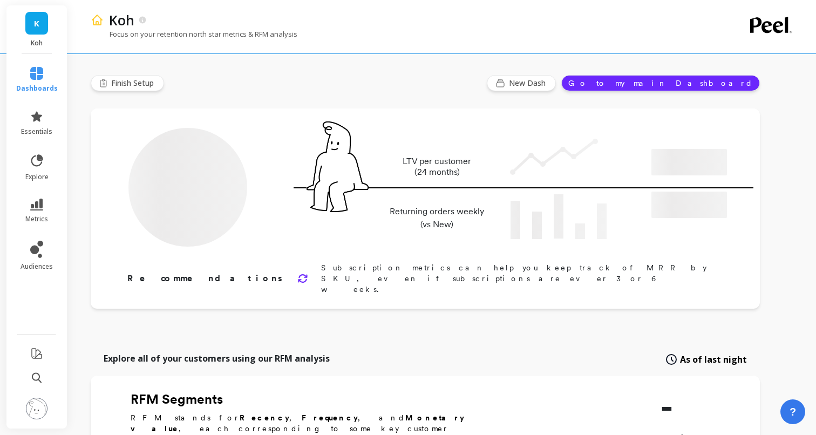
type input "Champions"
type input "100363"
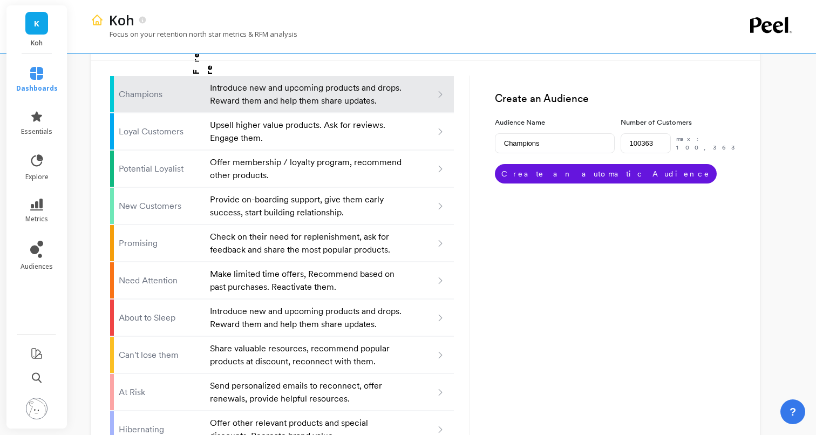
scroll to position [688, 0]
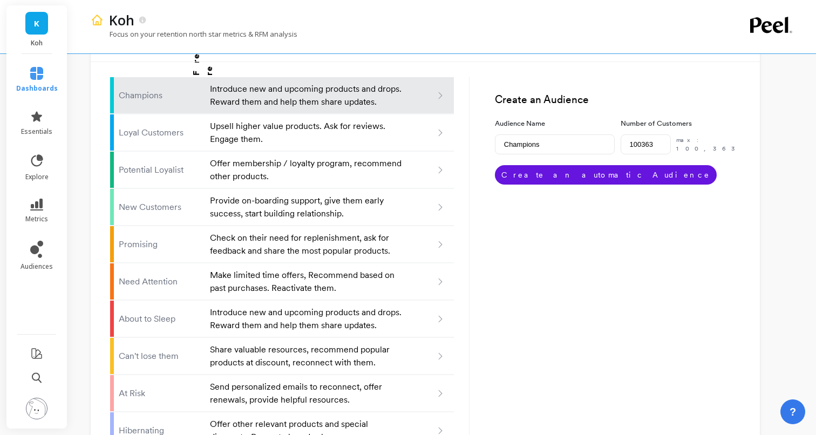
click at [39, 409] on img at bounding box center [37, 409] width 22 height 22
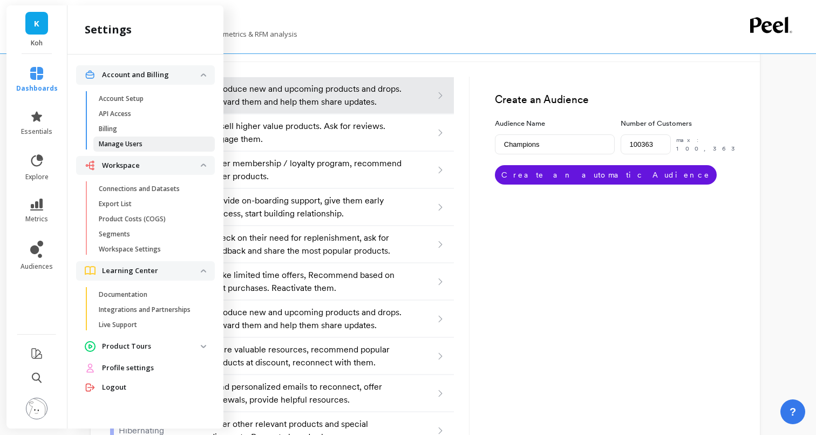
click at [122, 144] on p "Manage Users" at bounding box center [121, 144] width 44 height 9
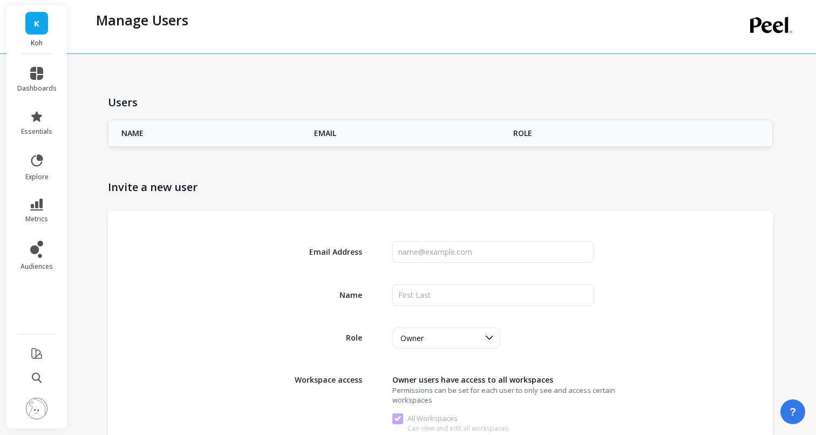
checkbox input "true"
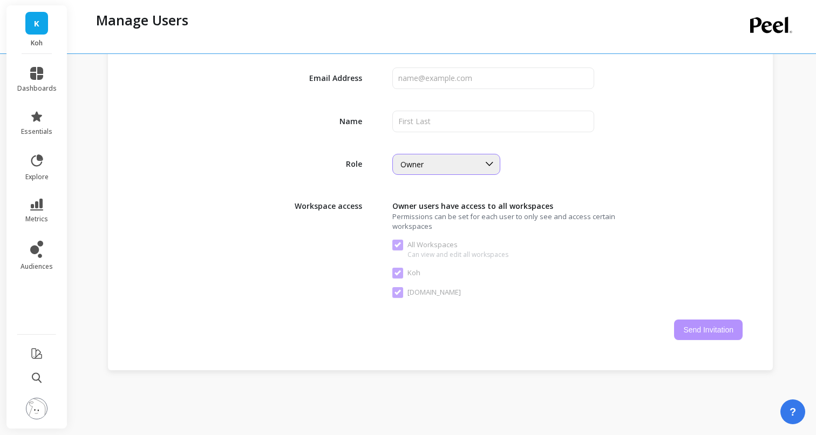
scroll to position [291, 0]
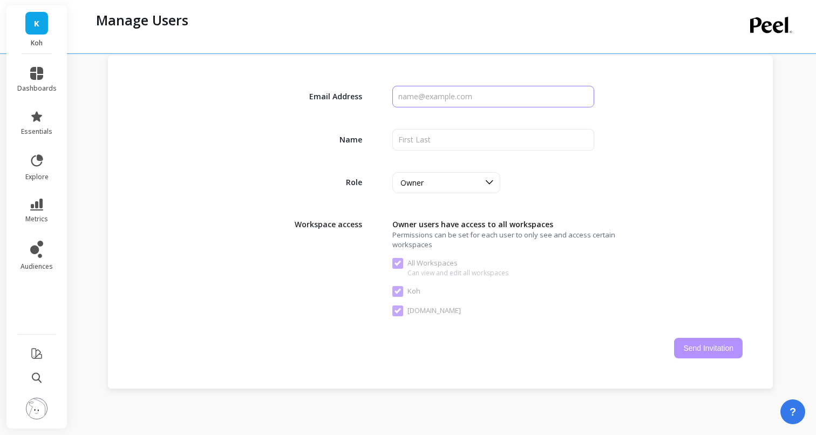
click at [433, 100] on input "input" at bounding box center [492, 97] width 201 height 22
type input "[EMAIL_ADDRESS][DOMAIN_NAME]"
click at [444, 145] on input "input" at bounding box center [492, 140] width 201 height 22
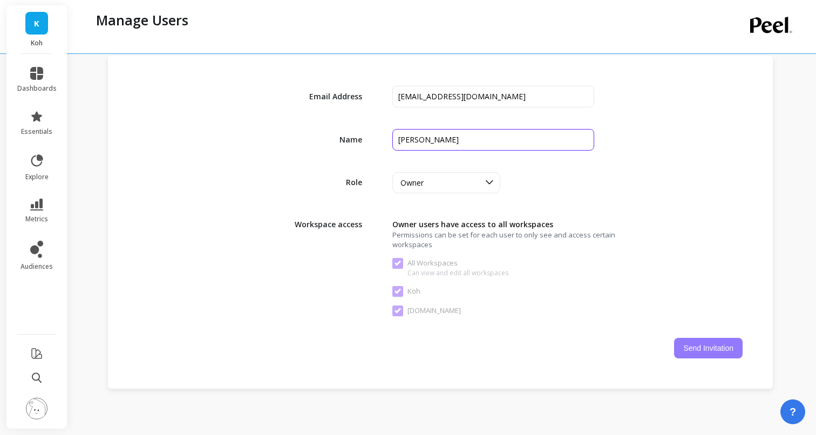
type input "[PERSON_NAME]"
click at [711, 351] on button "Send Invitation" at bounding box center [708, 348] width 69 height 21
checkbox Workspaces "false"
checkbox input "false"
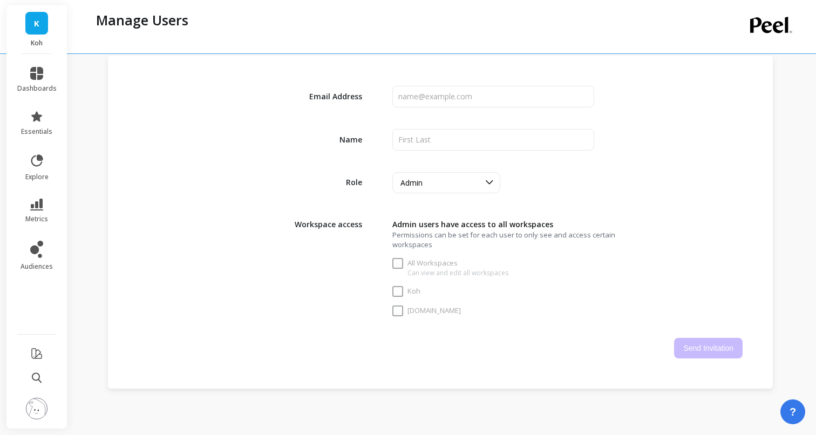
checkbox Workspaces "true"
checkbox input "true"
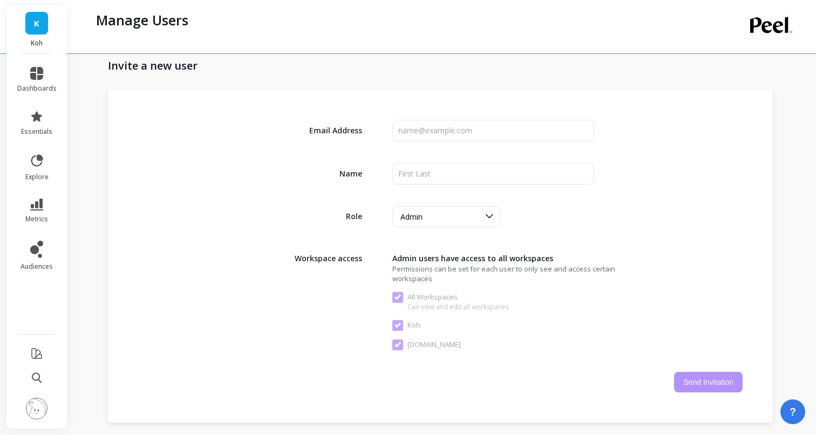
click at [38, 88] on span "dashboards" at bounding box center [36, 88] width 39 height 9
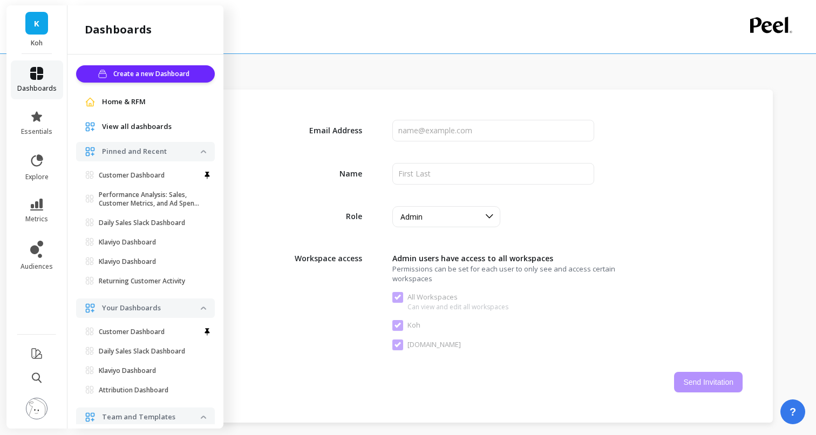
scroll to position [26, 0]
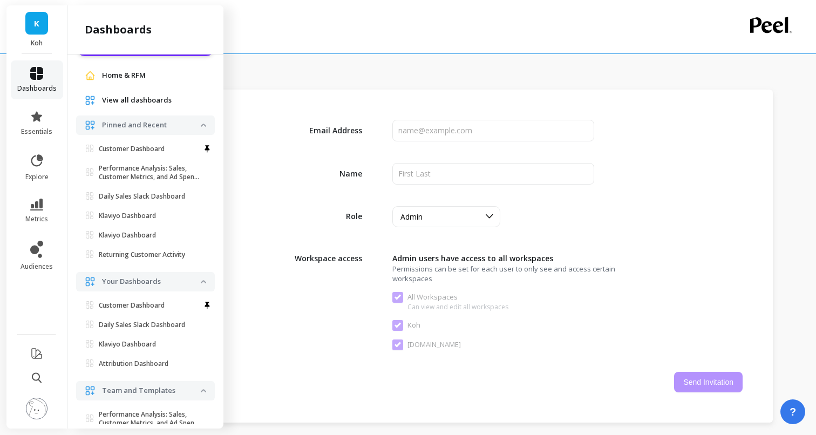
click at [46, 79] on link "dashboards" at bounding box center [36, 80] width 39 height 26
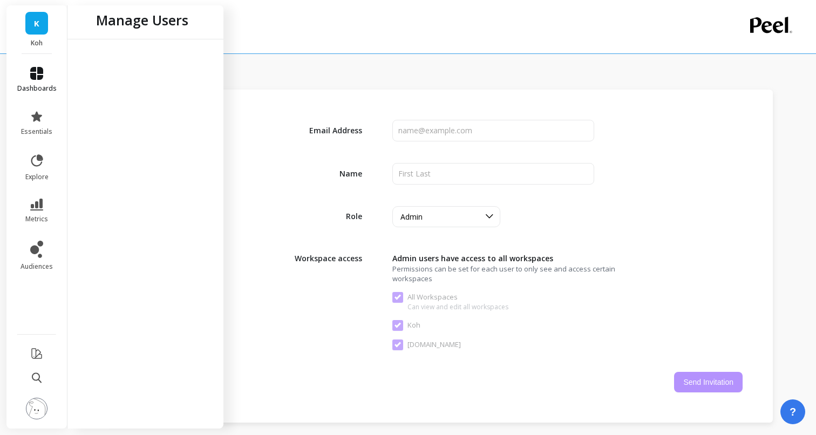
scroll to position [0, 0]
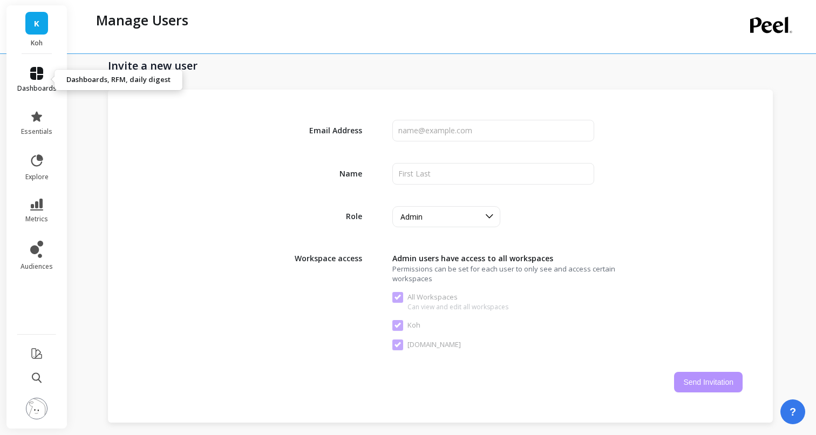
click at [41, 72] on icon at bounding box center [36, 73] width 13 height 13
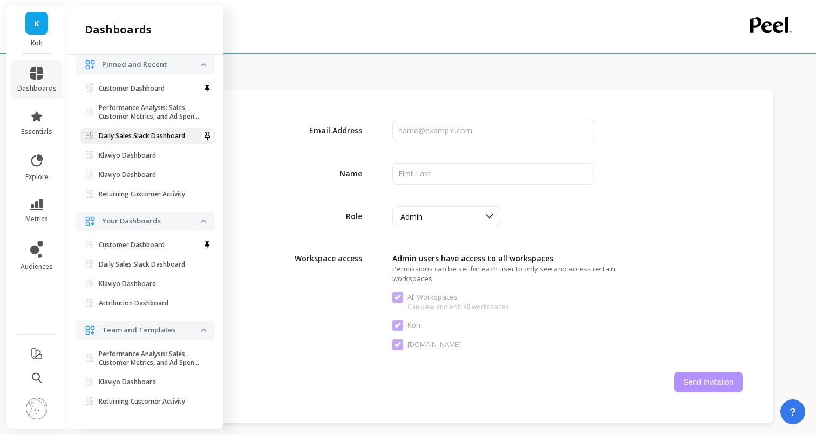
scroll to position [87, 0]
click at [43, 121] on link "essentials" at bounding box center [36, 123] width 39 height 26
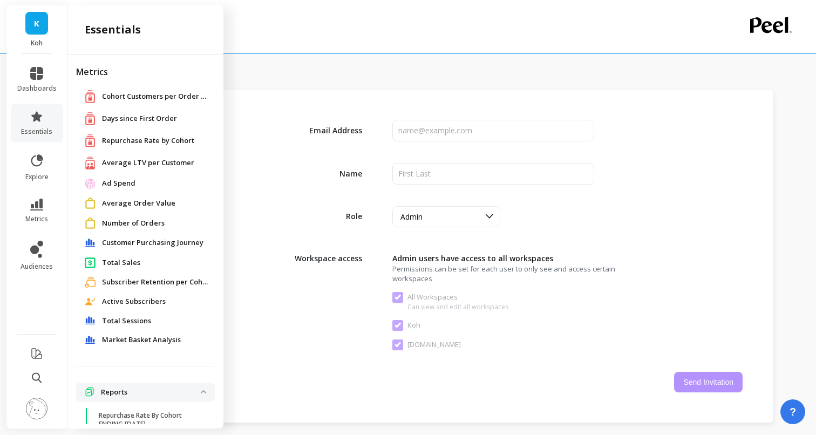
scroll to position [0, 0]
